Goal: Go to known website: Access a specific website the user already knows

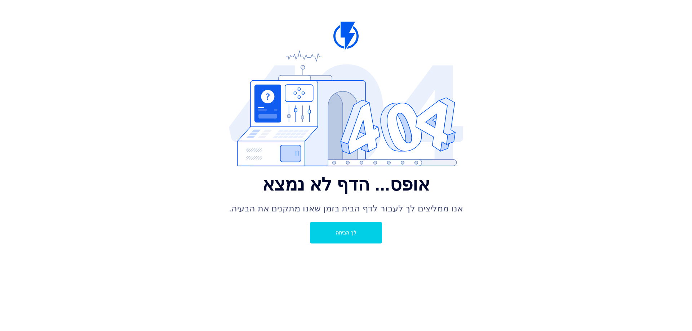
click at [302, 223] on div "אופס... הדף לא נמצא אנו ממליצים לך לעבור לדף הבית בזמן שאנו מתקנים את הבעיה. לך…" at bounding box center [346, 208] width 234 height 84
click at [331, 235] on link "לך הביתה" at bounding box center [346, 233] width 72 height 22
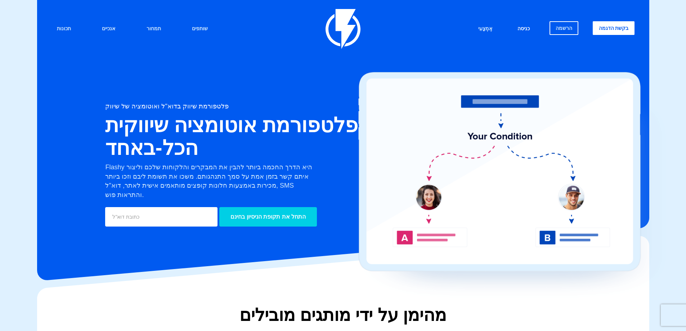
click at [518, 28] on font "כניסה" at bounding box center [524, 29] width 12 height 6
